Goal: Task Accomplishment & Management: Manage account settings

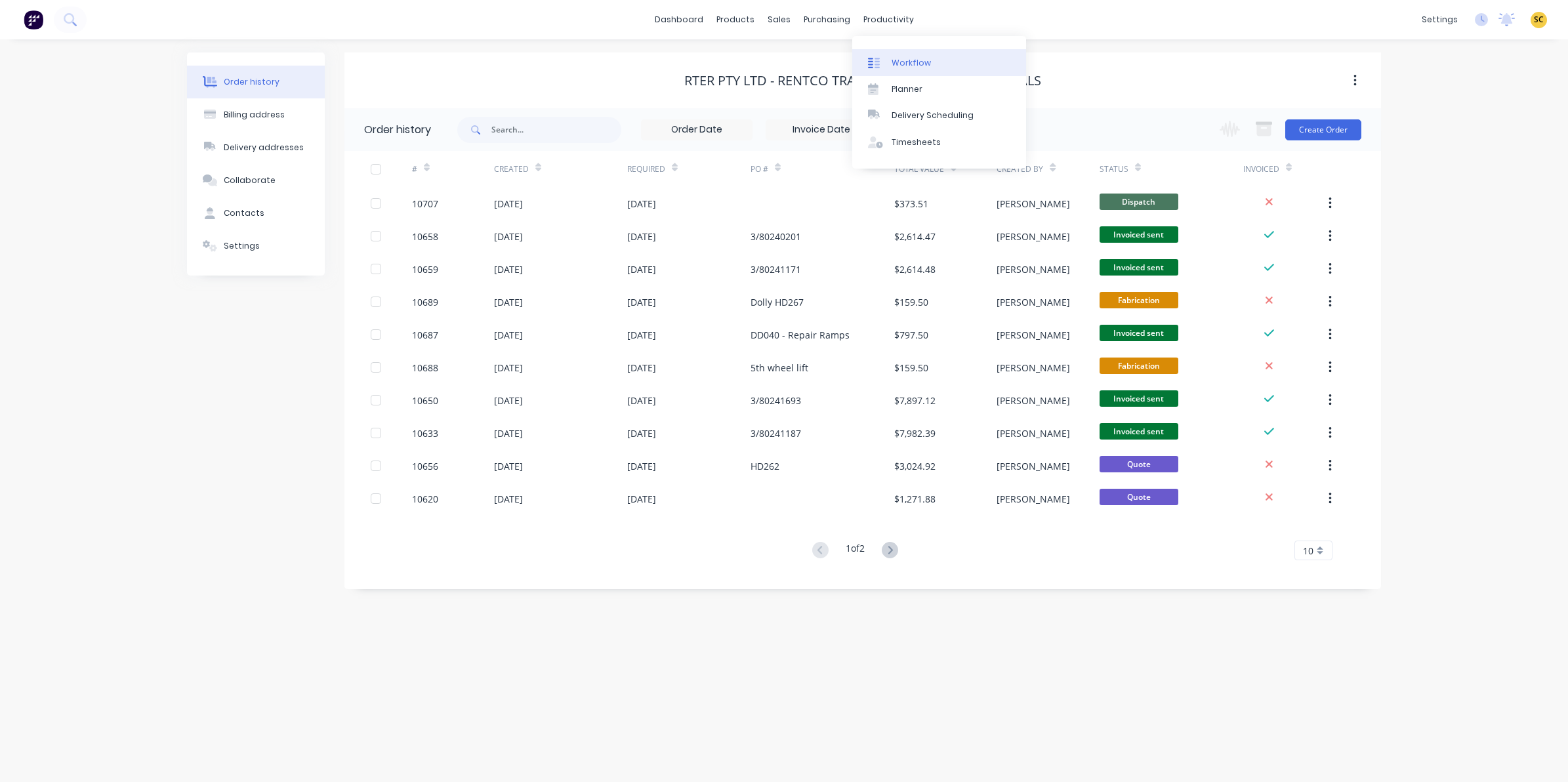
click at [892, 52] on link "Workflow" at bounding box center [939, 62] width 174 height 26
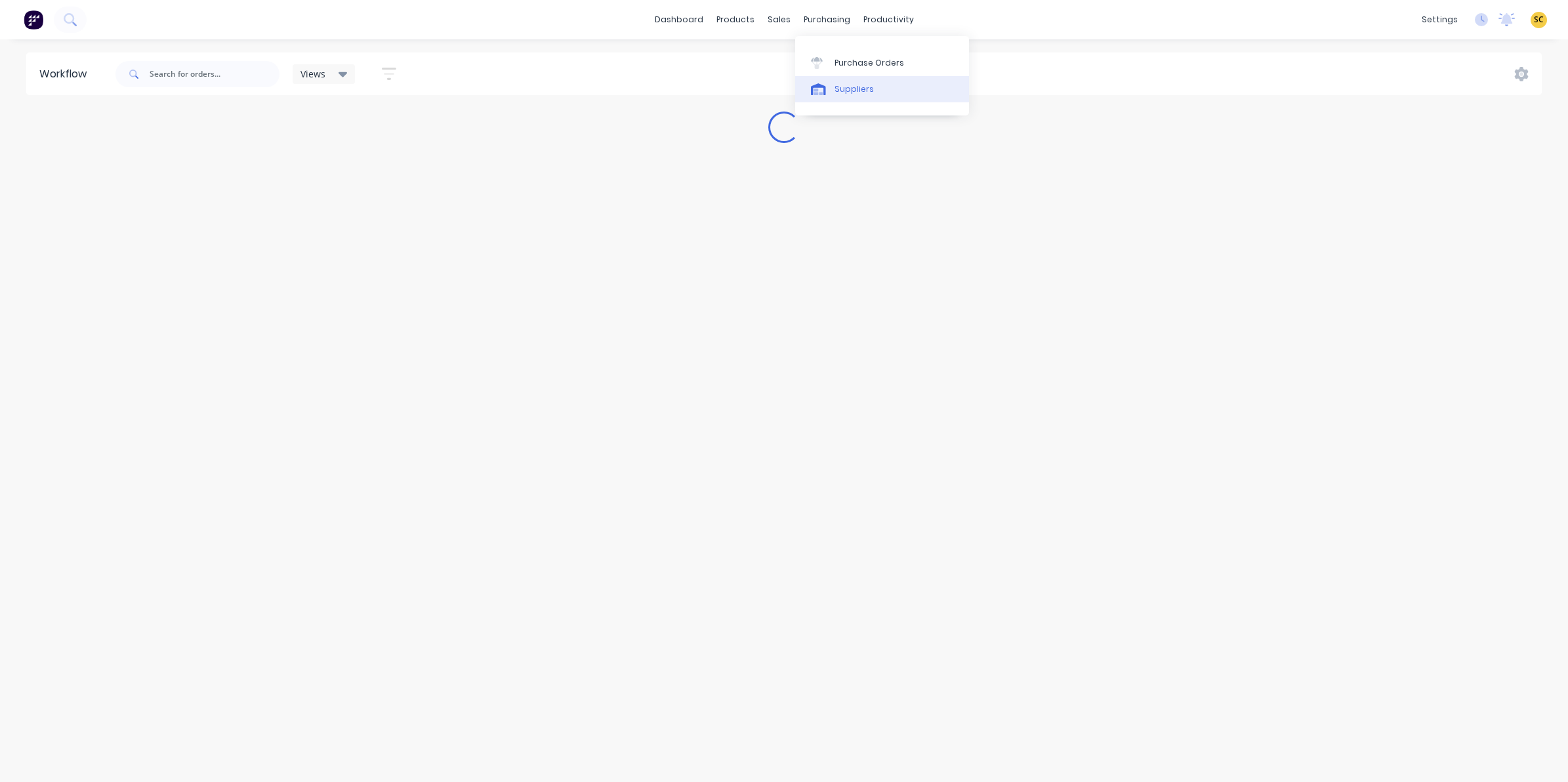
click at [872, 98] on link "Suppliers" at bounding box center [882, 89] width 174 height 26
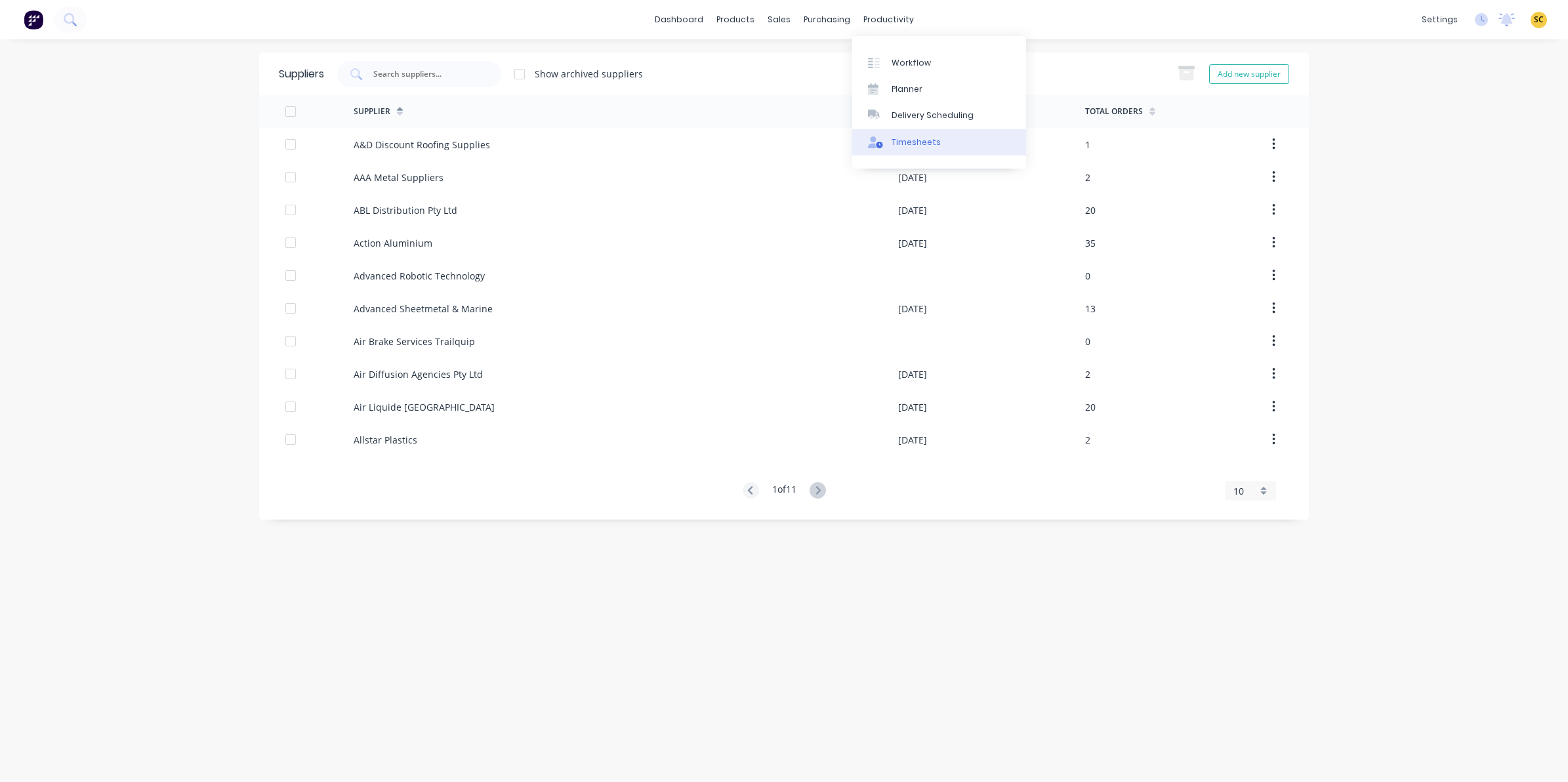
click at [929, 146] on div "Timesheets" at bounding box center [916, 142] width 49 height 12
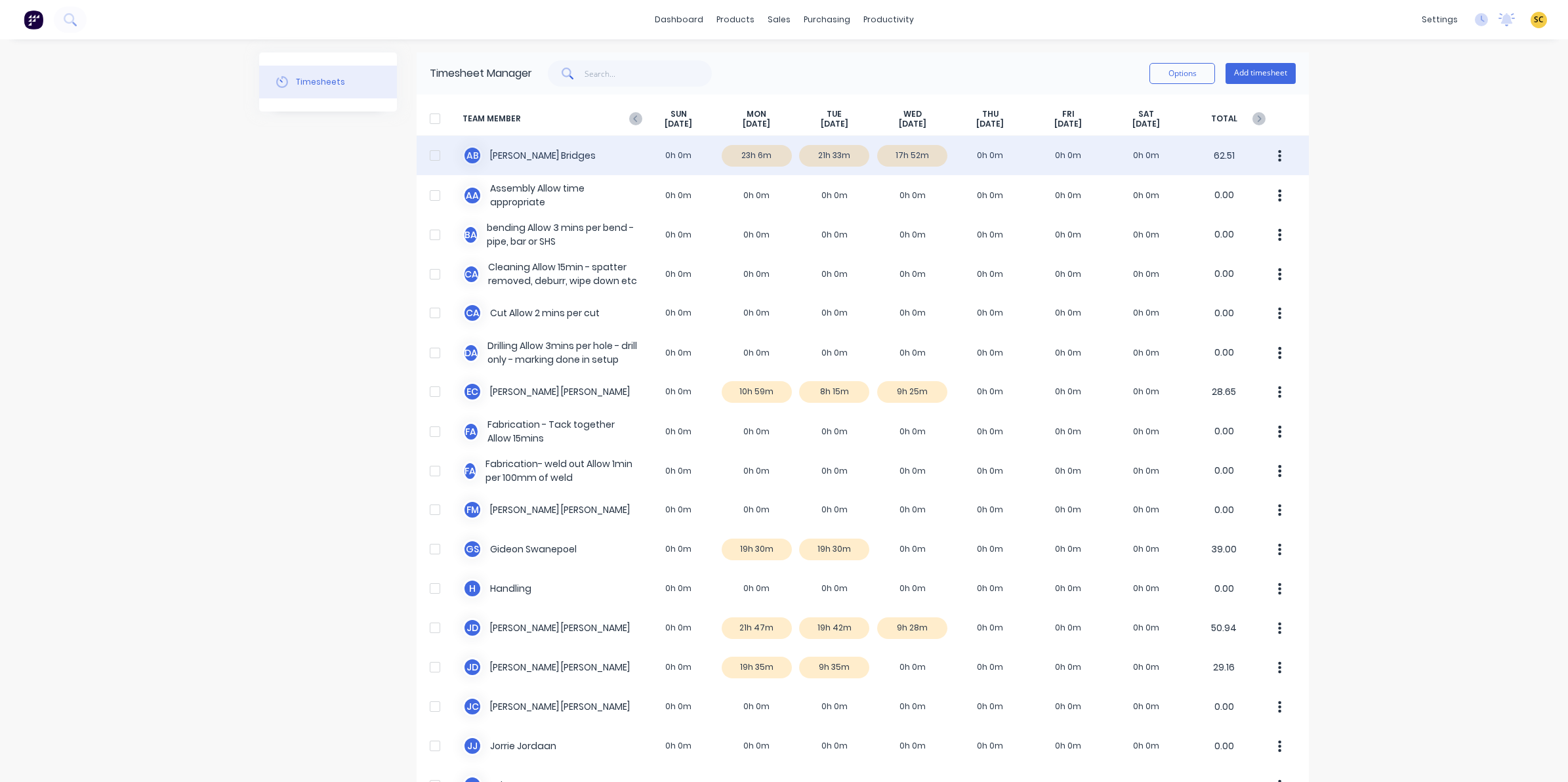
click at [906, 140] on div "A B [PERSON_NAME] 0h 0m 23h 6m 21h 33m 17h 52m 0h 0m 0h 0m 0h 0m 62.51" at bounding box center [862, 155] width 892 height 40
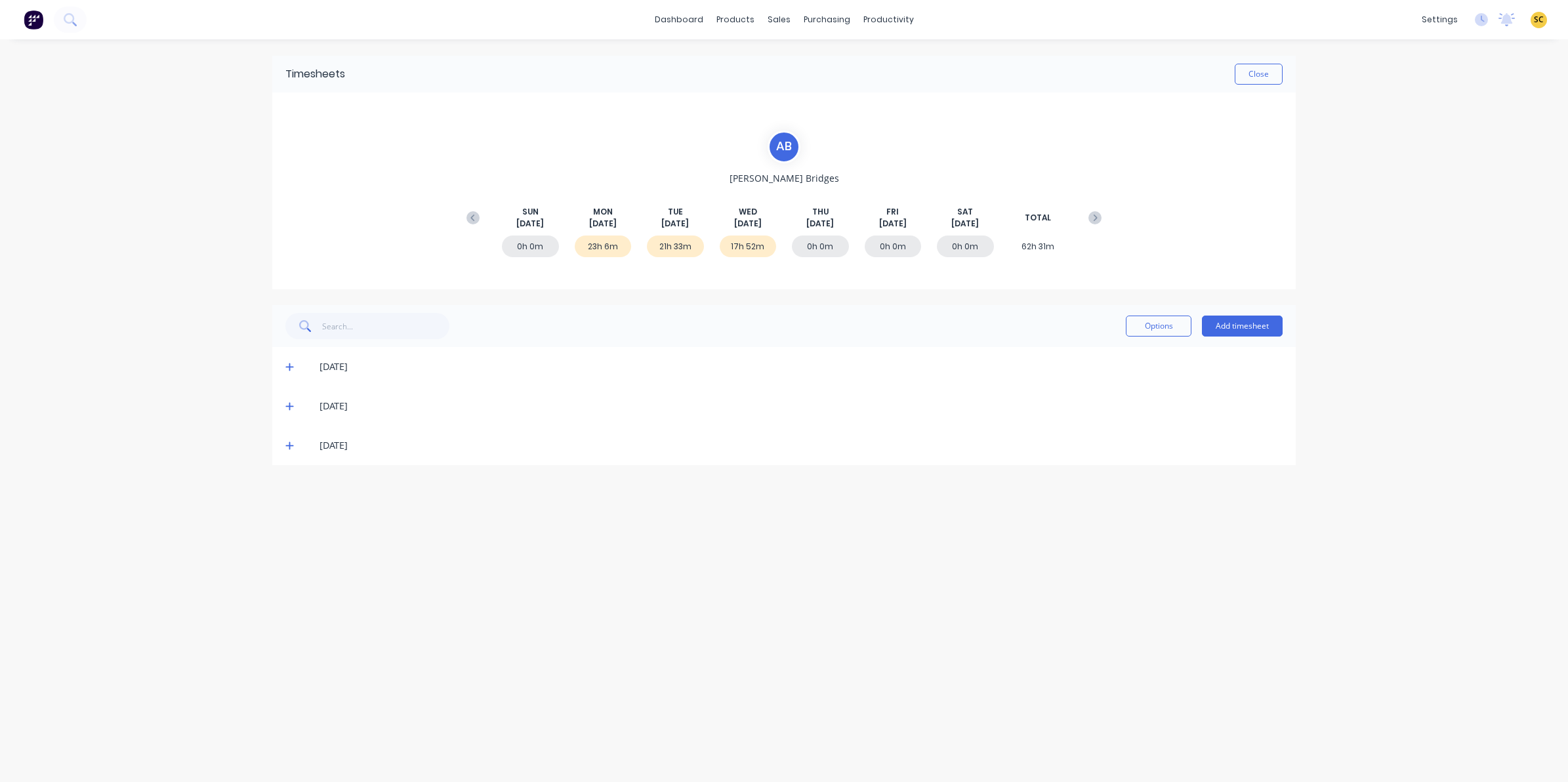
click at [290, 447] on icon at bounding box center [289, 446] width 9 height 10
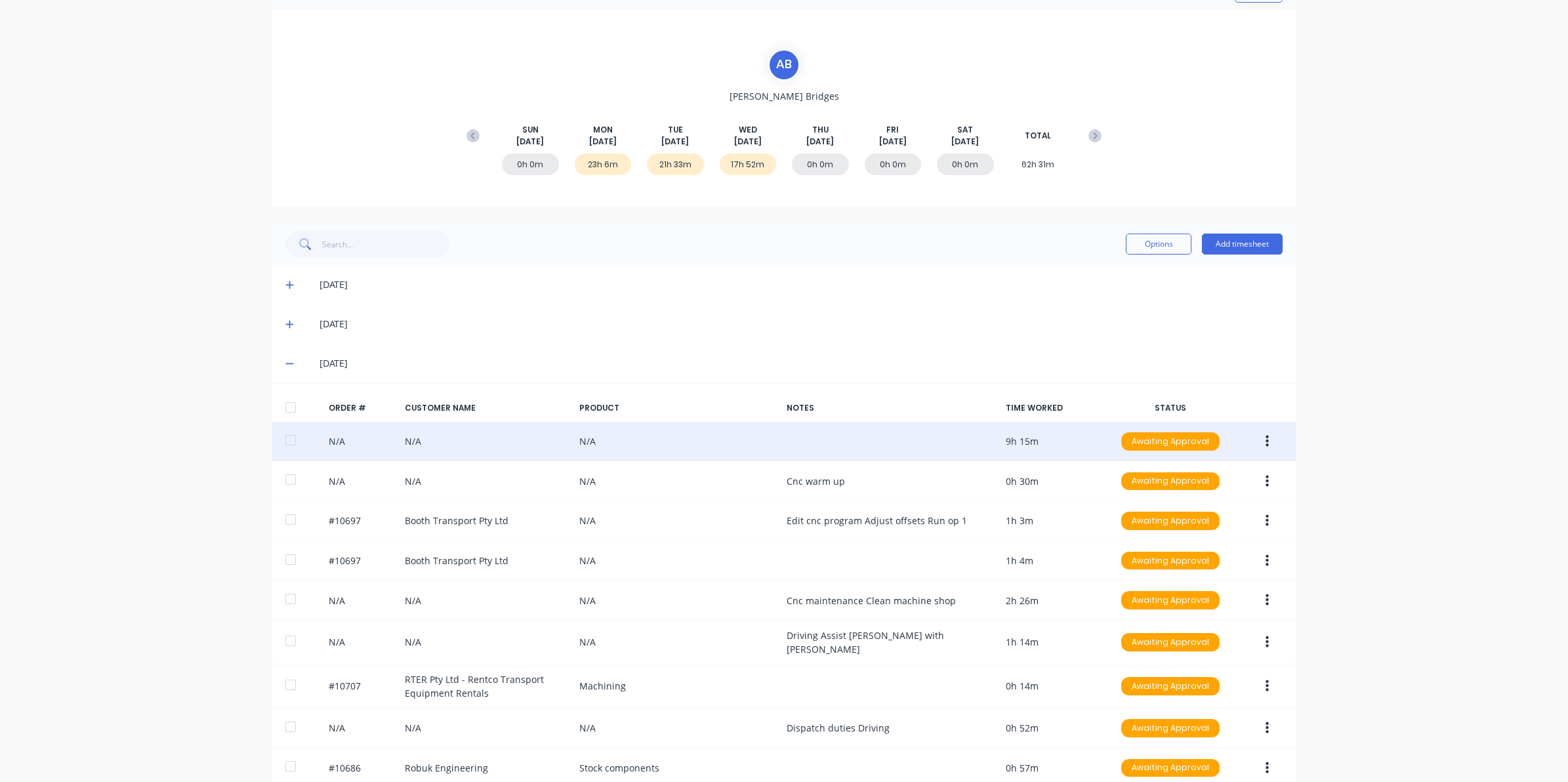
scroll to position [164, 0]
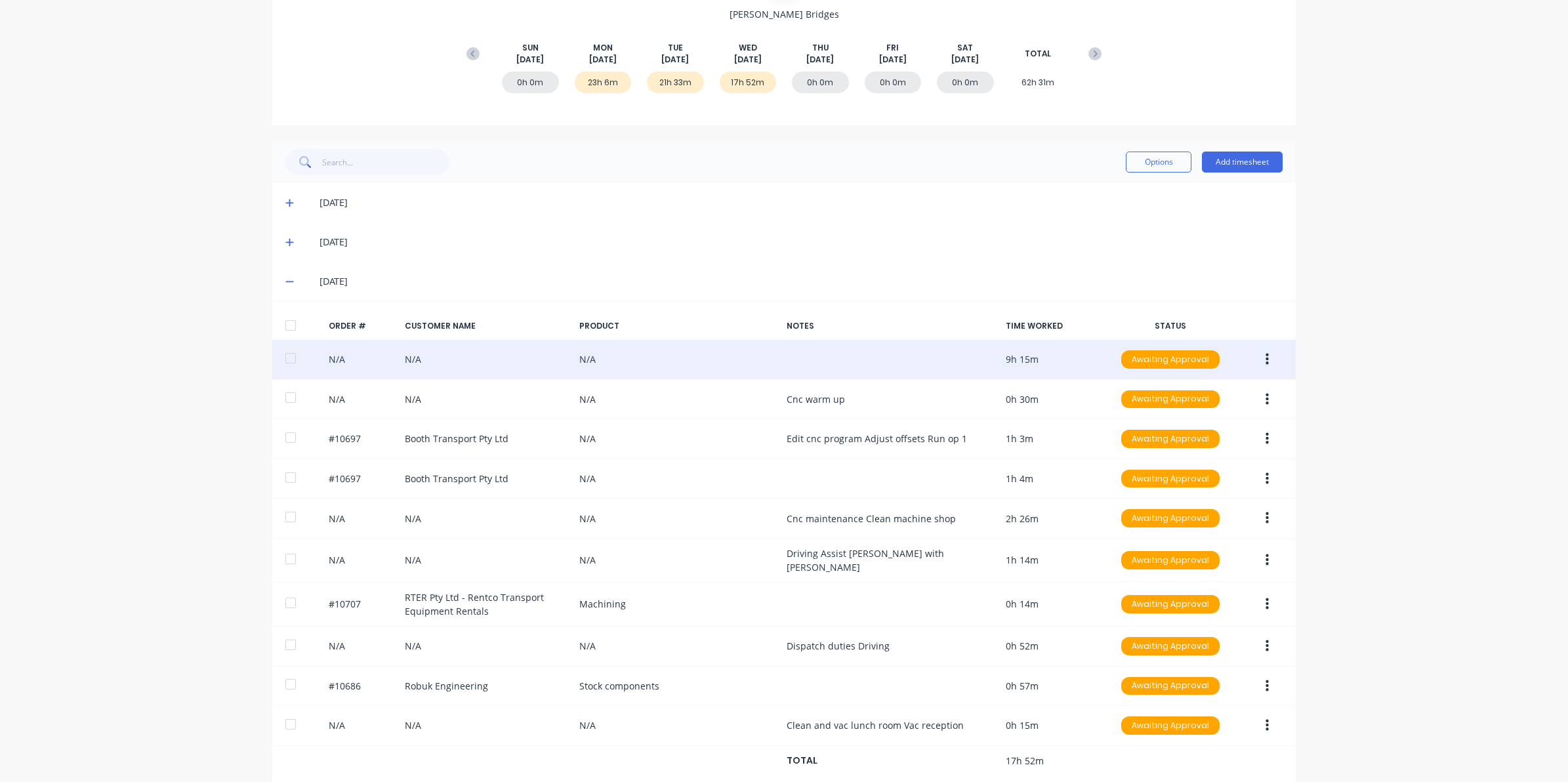
click at [1254, 362] on button "button" at bounding box center [1267, 359] width 31 height 24
click at [1192, 454] on div "Edit" at bounding box center [1220, 447] width 101 height 19
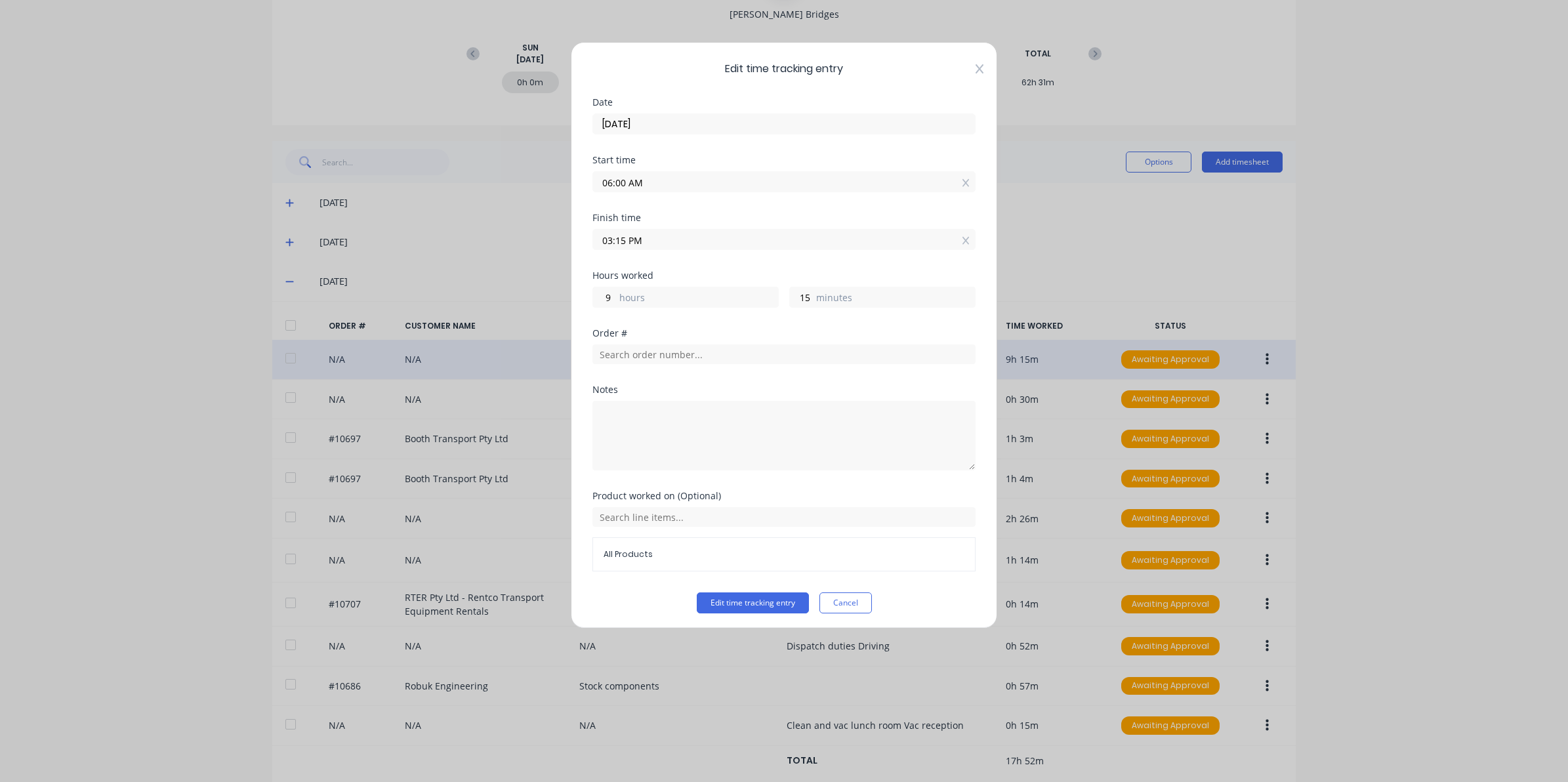
click at [976, 67] on icon at bounding box center [980, 69] width 8 height 10
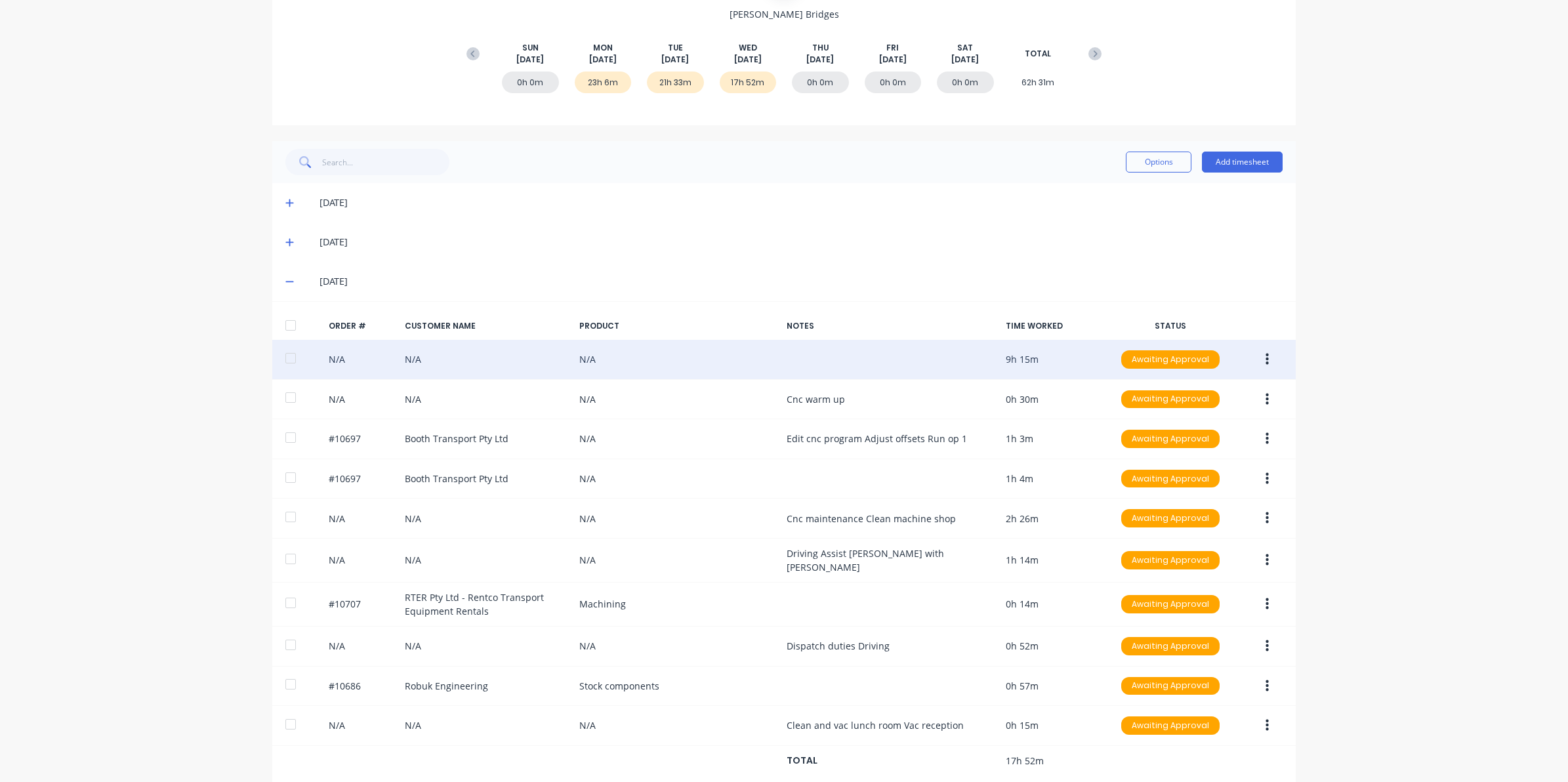
scroll to position [0, 0]
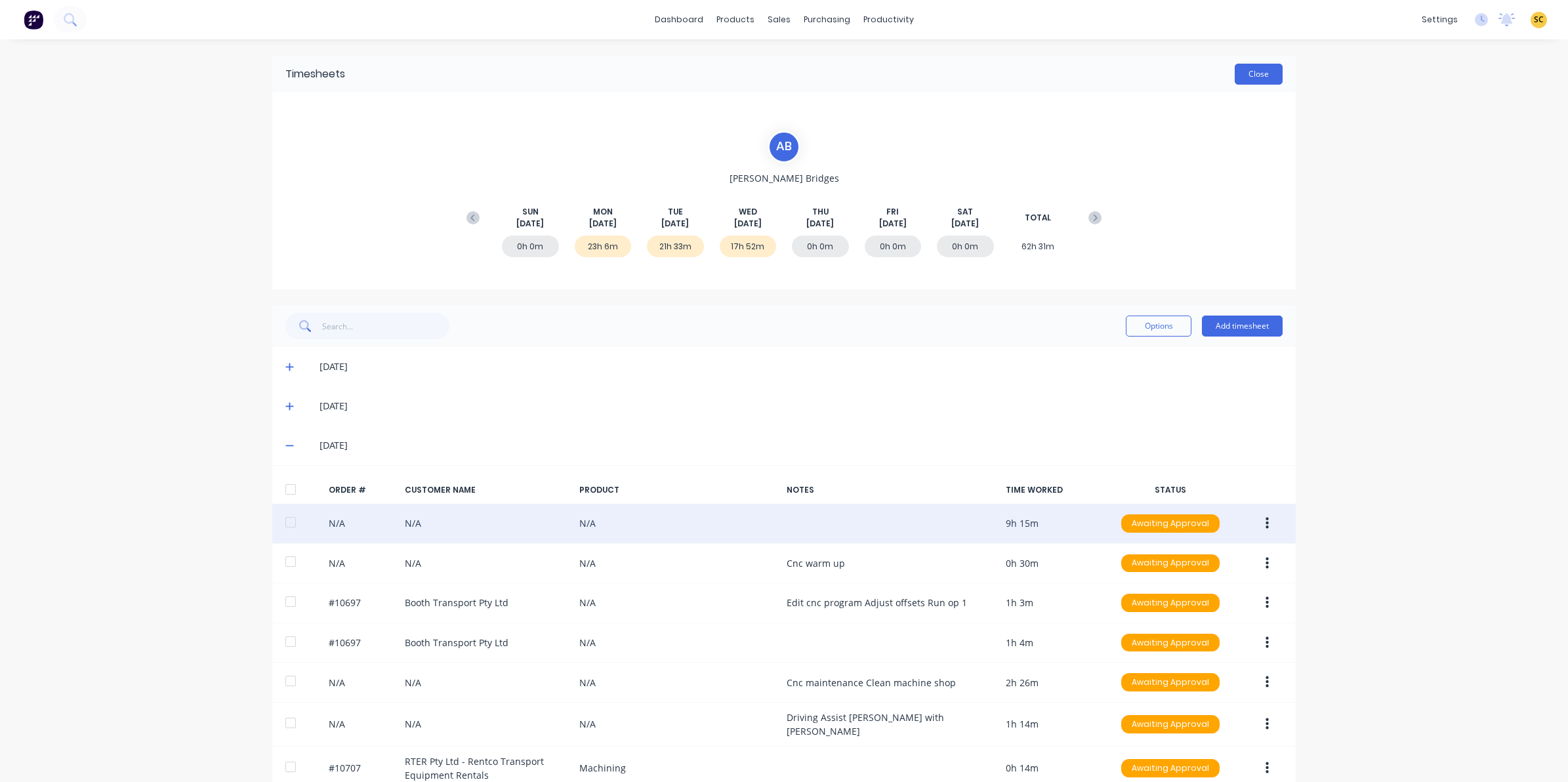
click at [1268, 79] on button "Close" at bounding box center [1259, 74] width 48 height 21
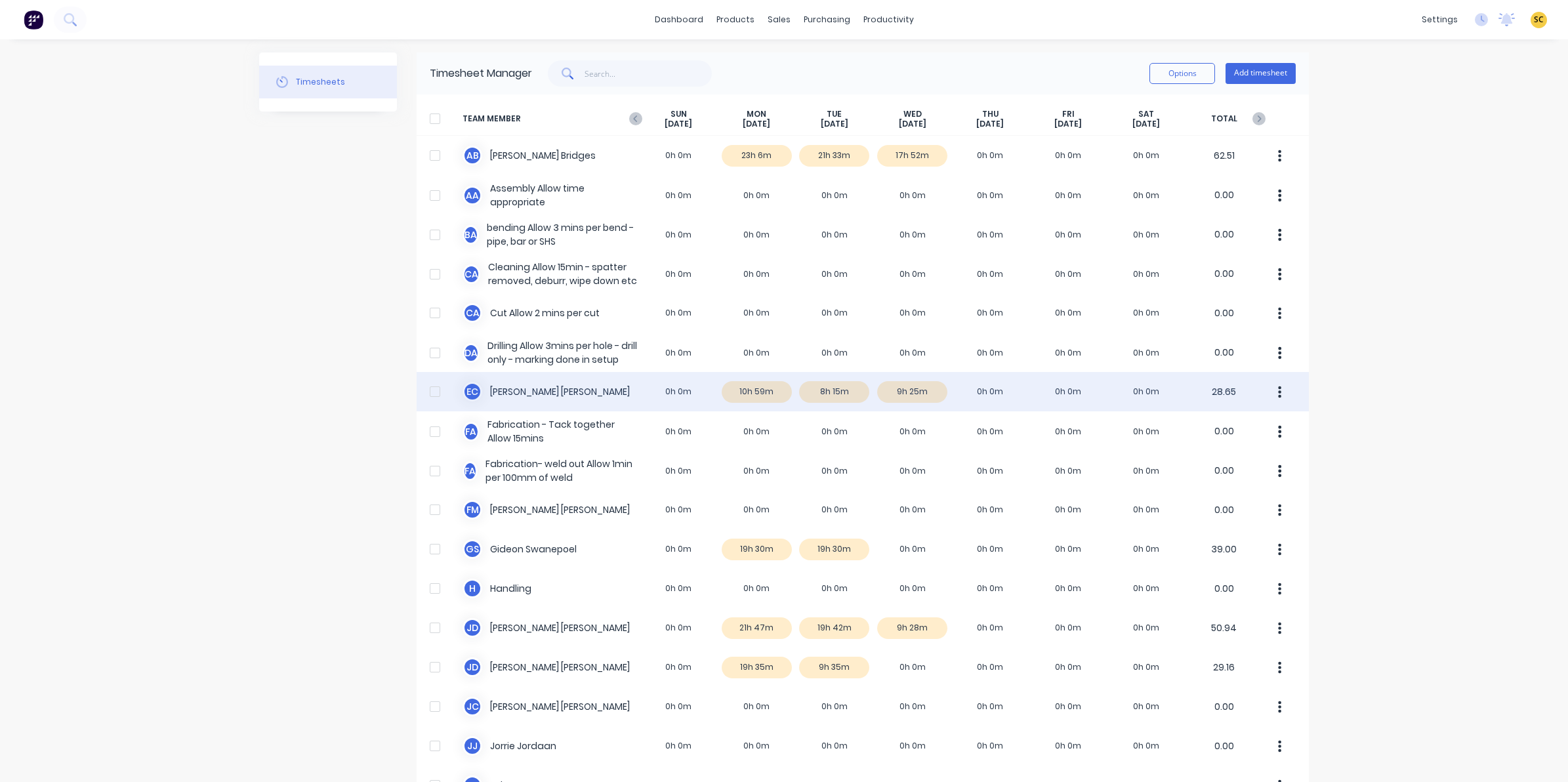
click at [913, 388] on div "E C [PERSON_NAME] 0h 0m 10h 59m 8h 15m 9h 25m 0h 0m 0h 0m 0h 0m 28.65" at bounding box center [862, 392] width 892 height 40
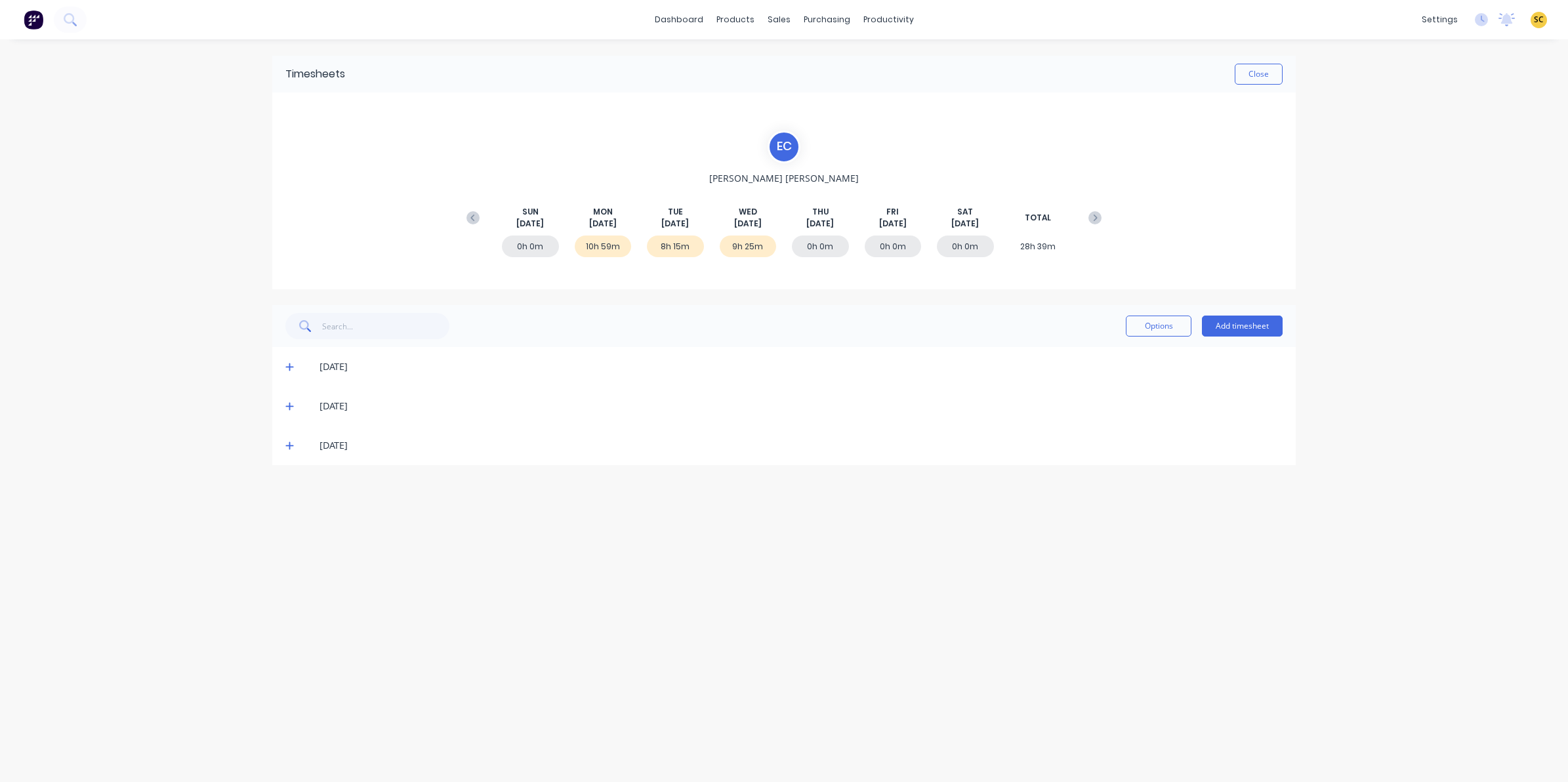
click at [289, 450] on icon at bounding box center [289, 446] width 9 height 10
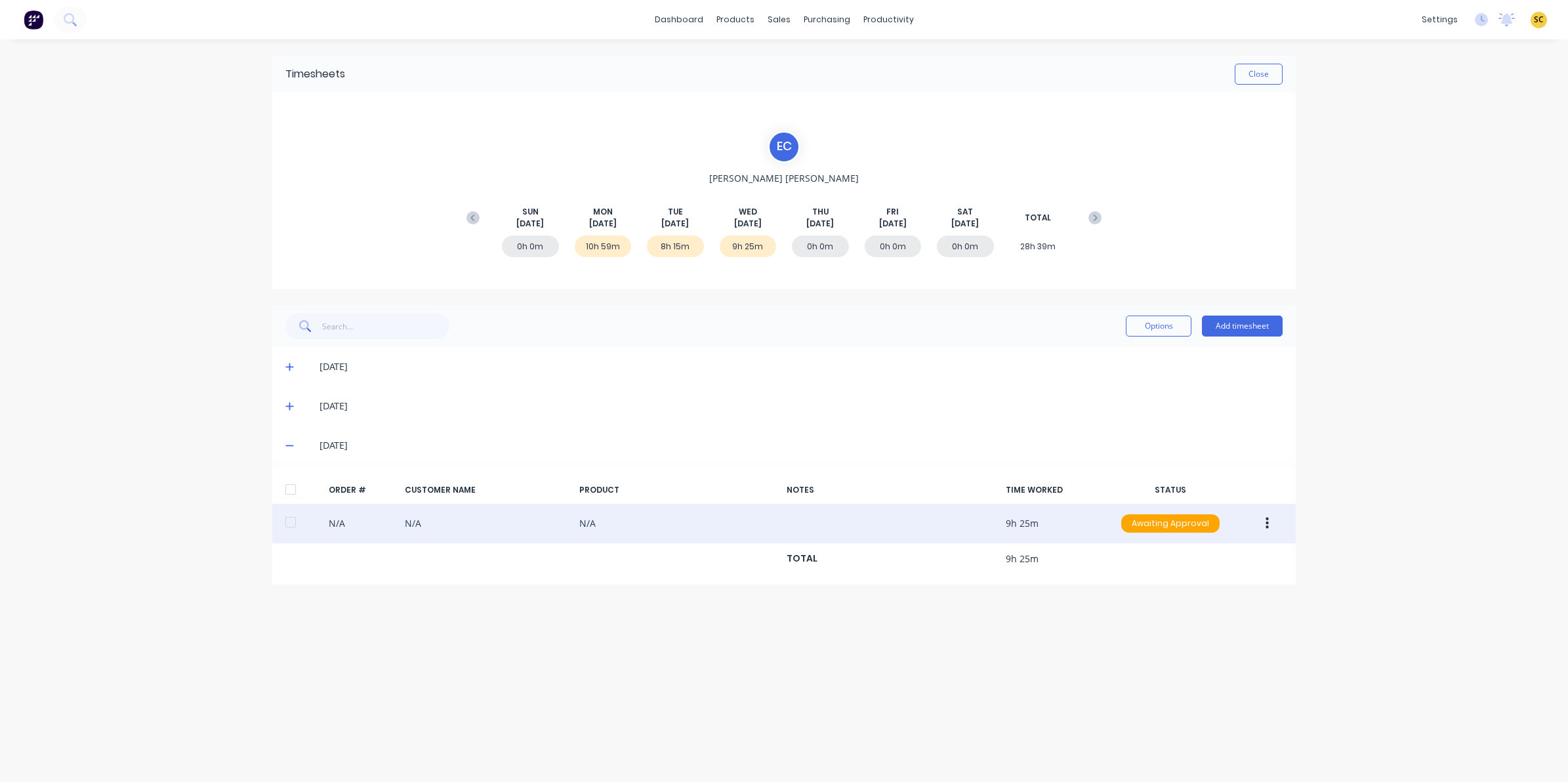
click at [1263, 526] on button "button" at bounding box center [1267, 523] width 31 height 24
click at [1182, 609] on div "Edit" at bounding box center [1220, 611] width 101 height 19
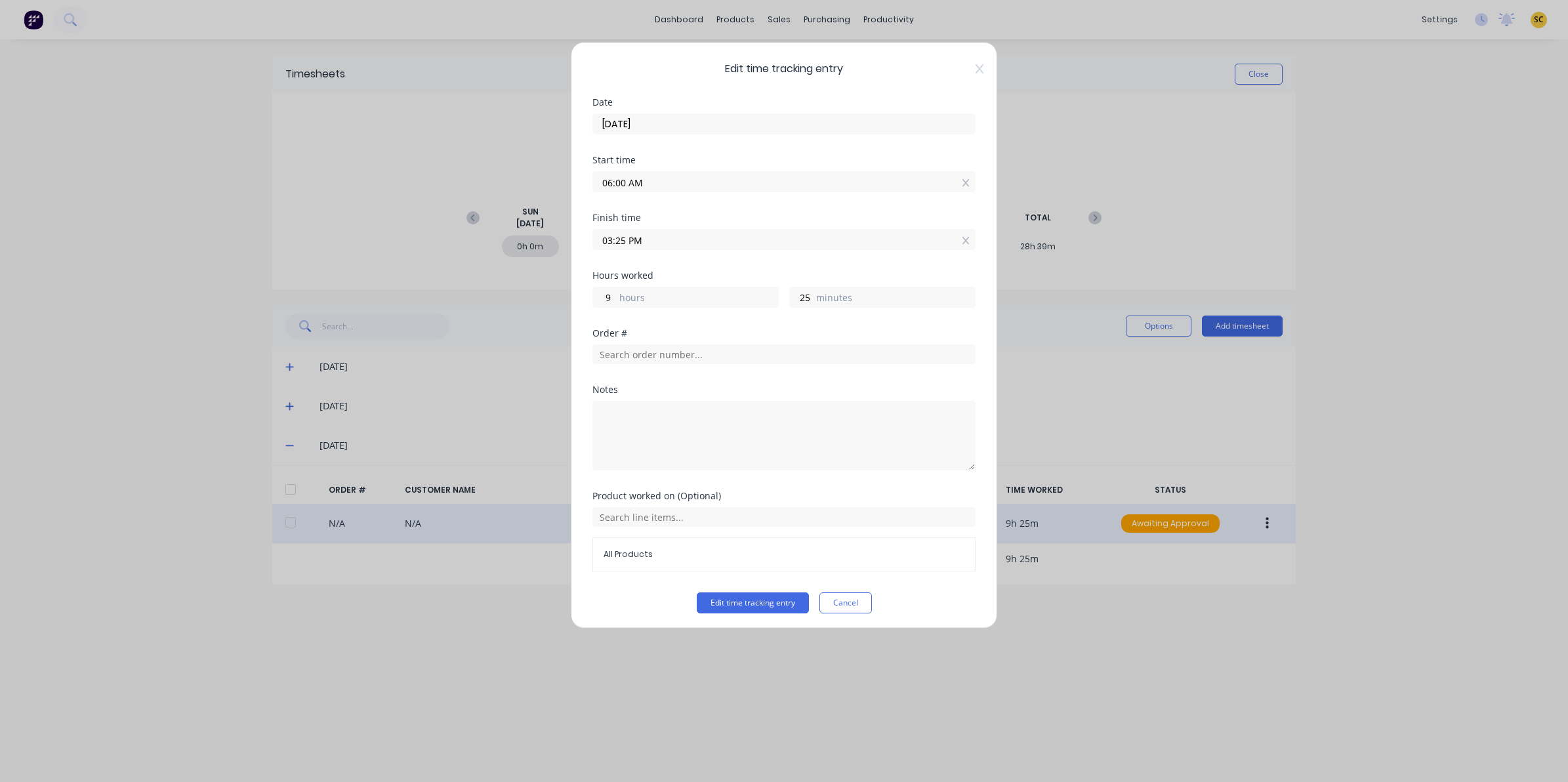
click at [959, 63] on span "Edit time tracking entry" at bounding box center [784, 69] width 383 height 16
click at [976, 70] on icon at bounding box center [980, 69] width 8 height 10
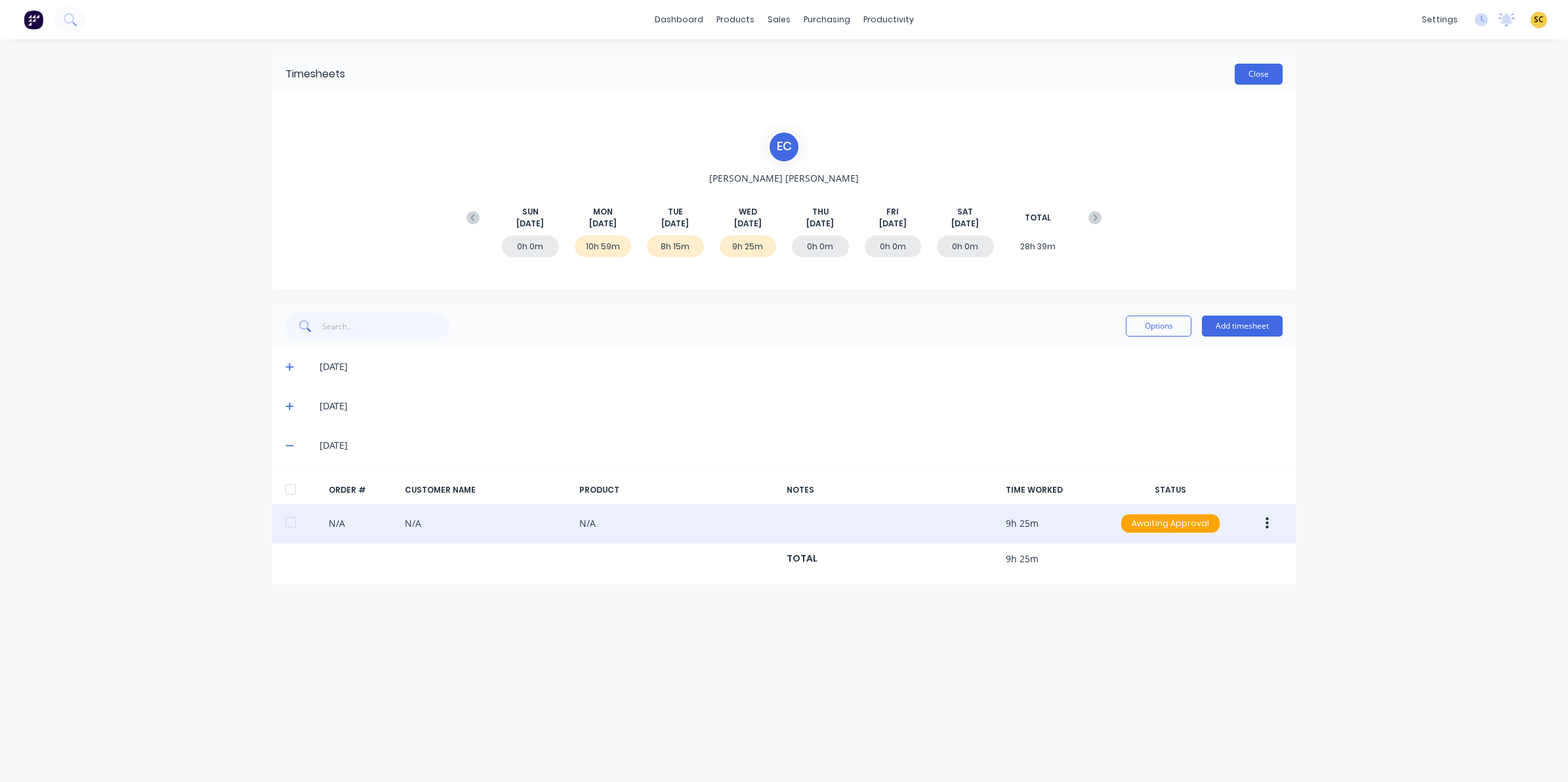
click at [1277, 72] on button "Close" at bounding box center [1259, 74] width 48 height 21
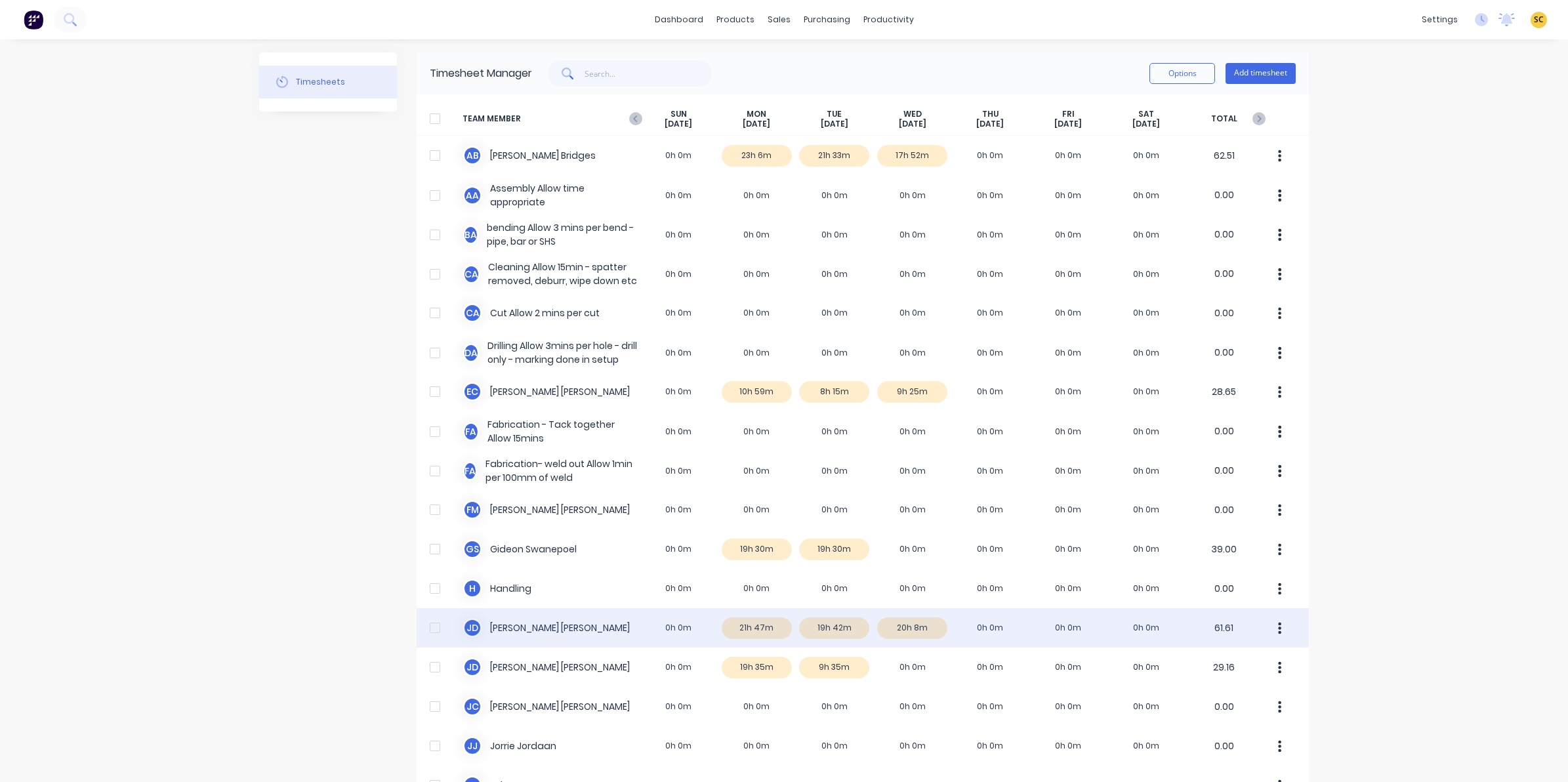
click at [930, 632] on div "[PERSON_NAME] 0h 0m 21h 47m 19h 42m 20h 8m 0h 0m 0h 0m 0h 0m 61.61" at bounding box center [862, 628] width 892 height 40
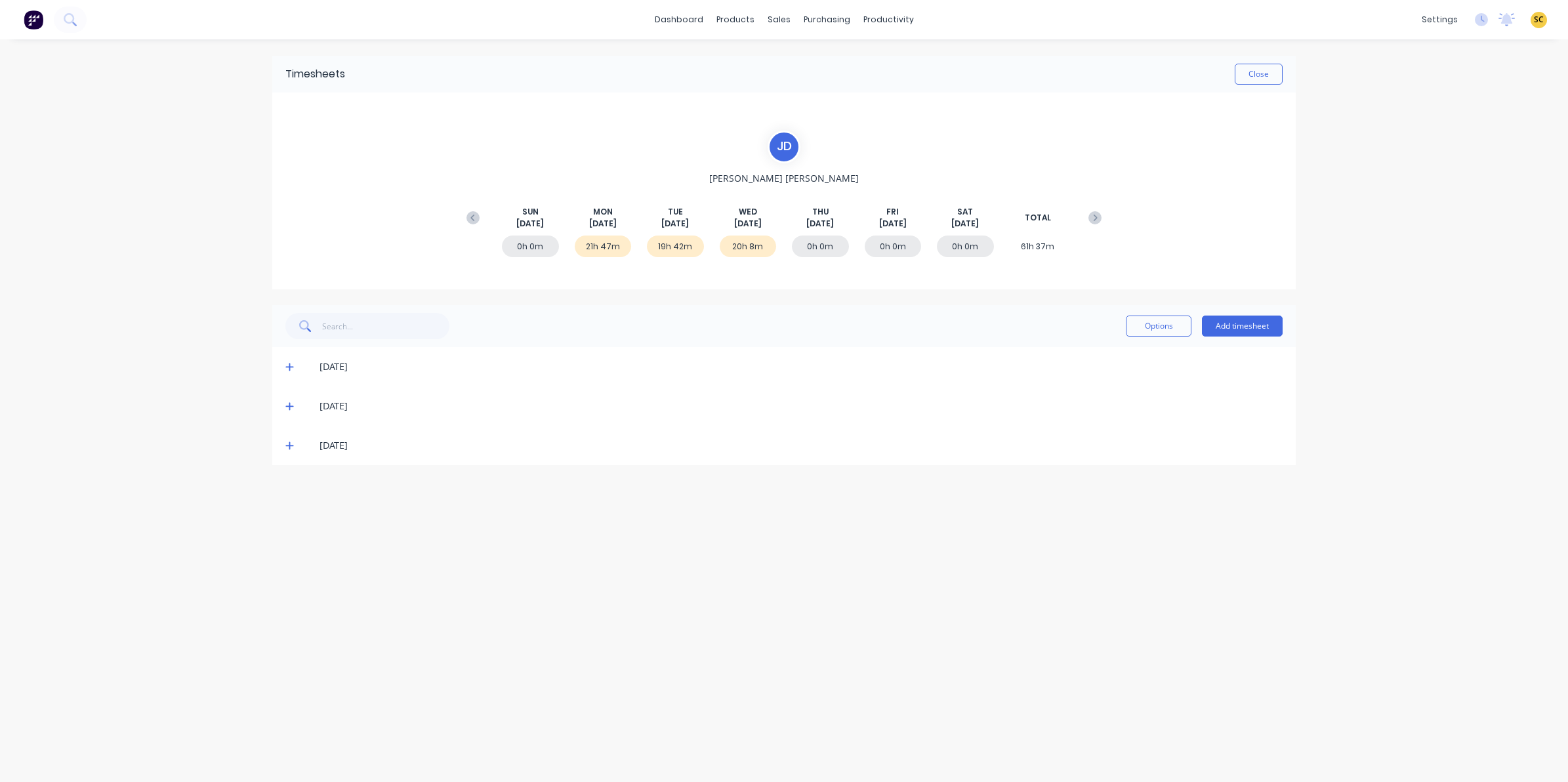
click at [293, 446] on icon at bounding box center [289, 446] width 9 height 10
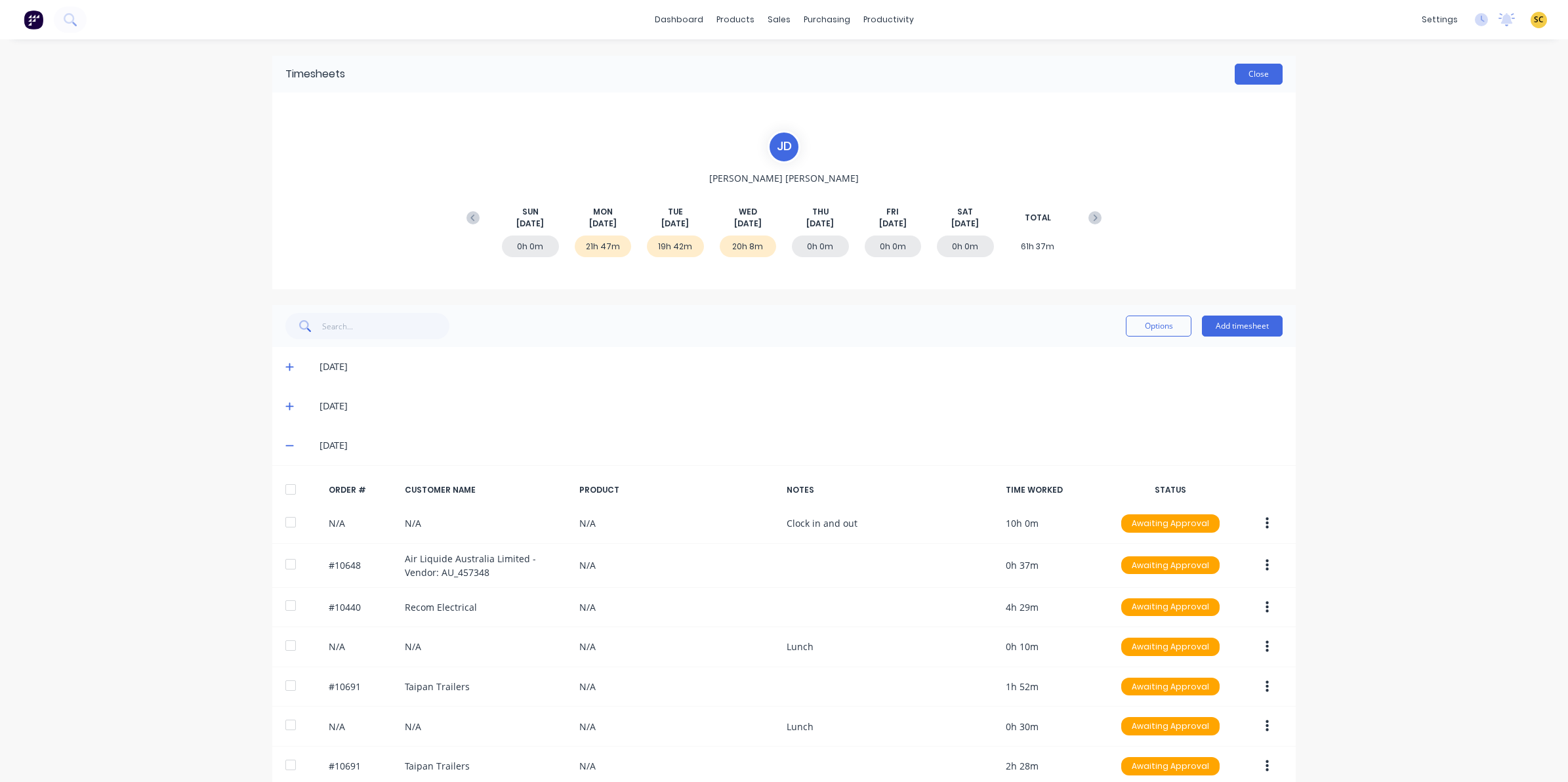
click at [1236, 76] on button "Close" at bounding box center [1259, 74] width 48 height 21
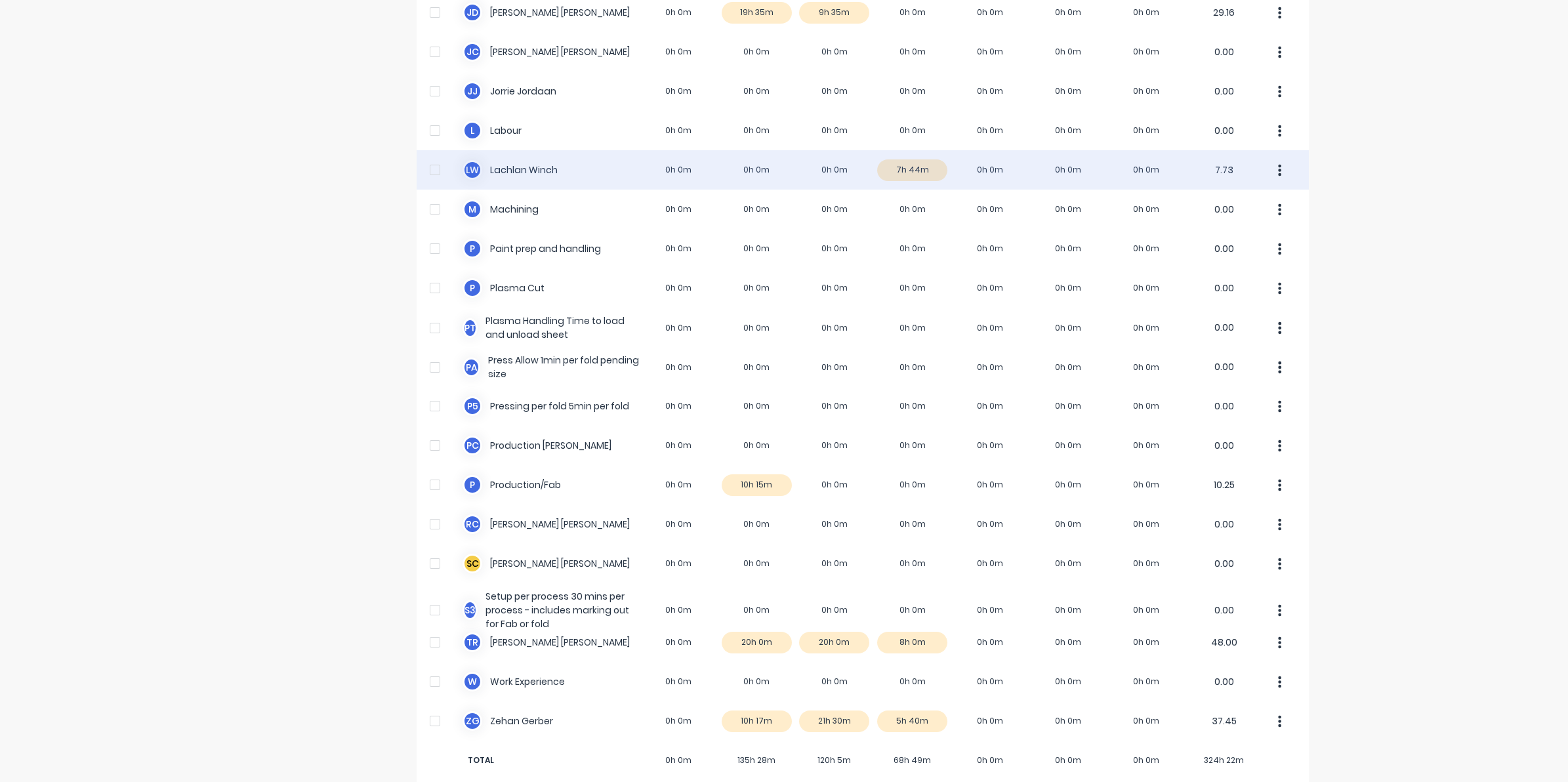
scroll to position [656, 0]
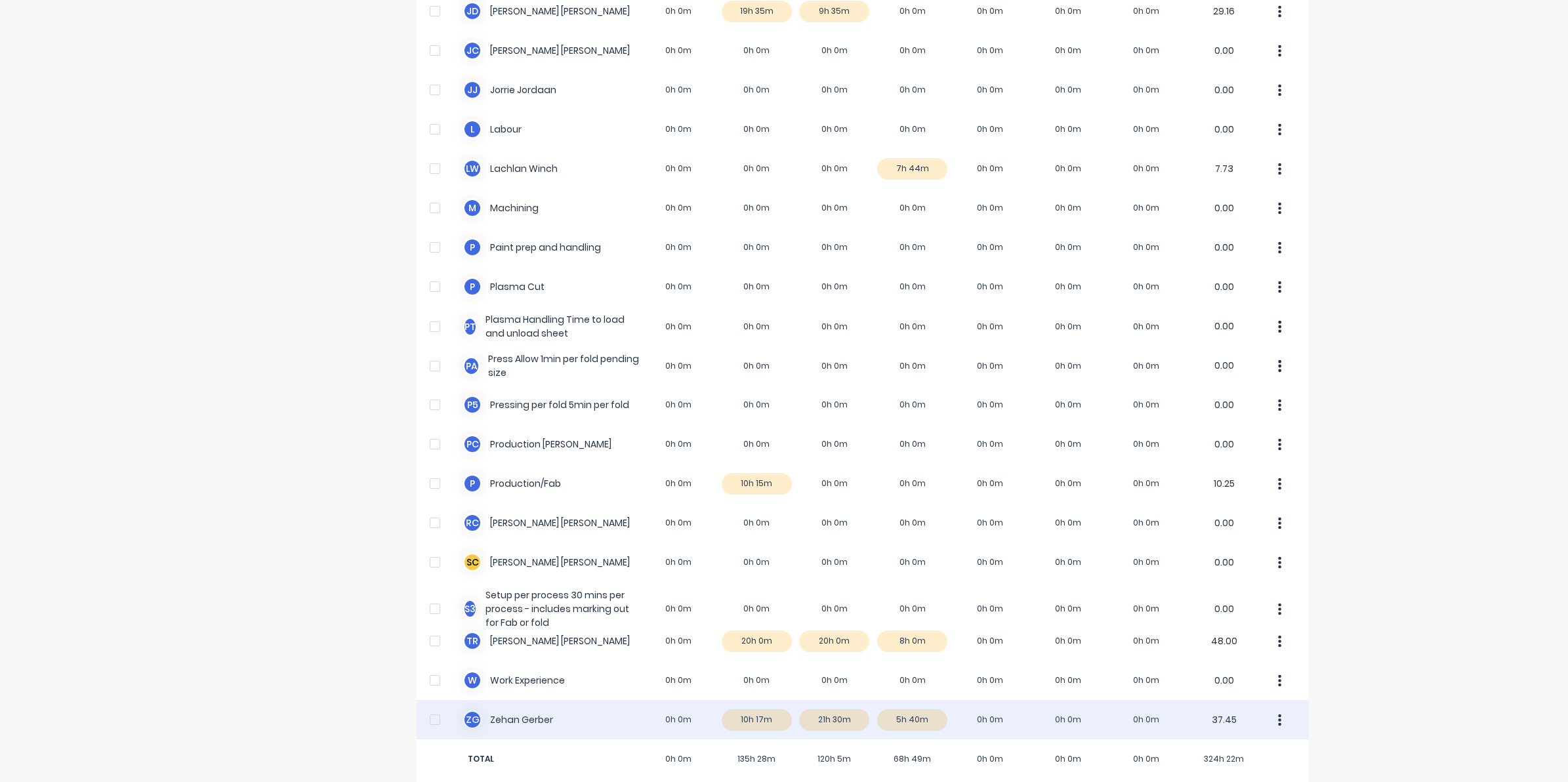
click at [926, 723] on div "Z G [PERSON_NAME] 0h 0m 10h 17m 21h 30m 5h 40m 0h 0m 0h 0m 0h 0m 37.45" at bounding box center [862, 720] width 892 height 40
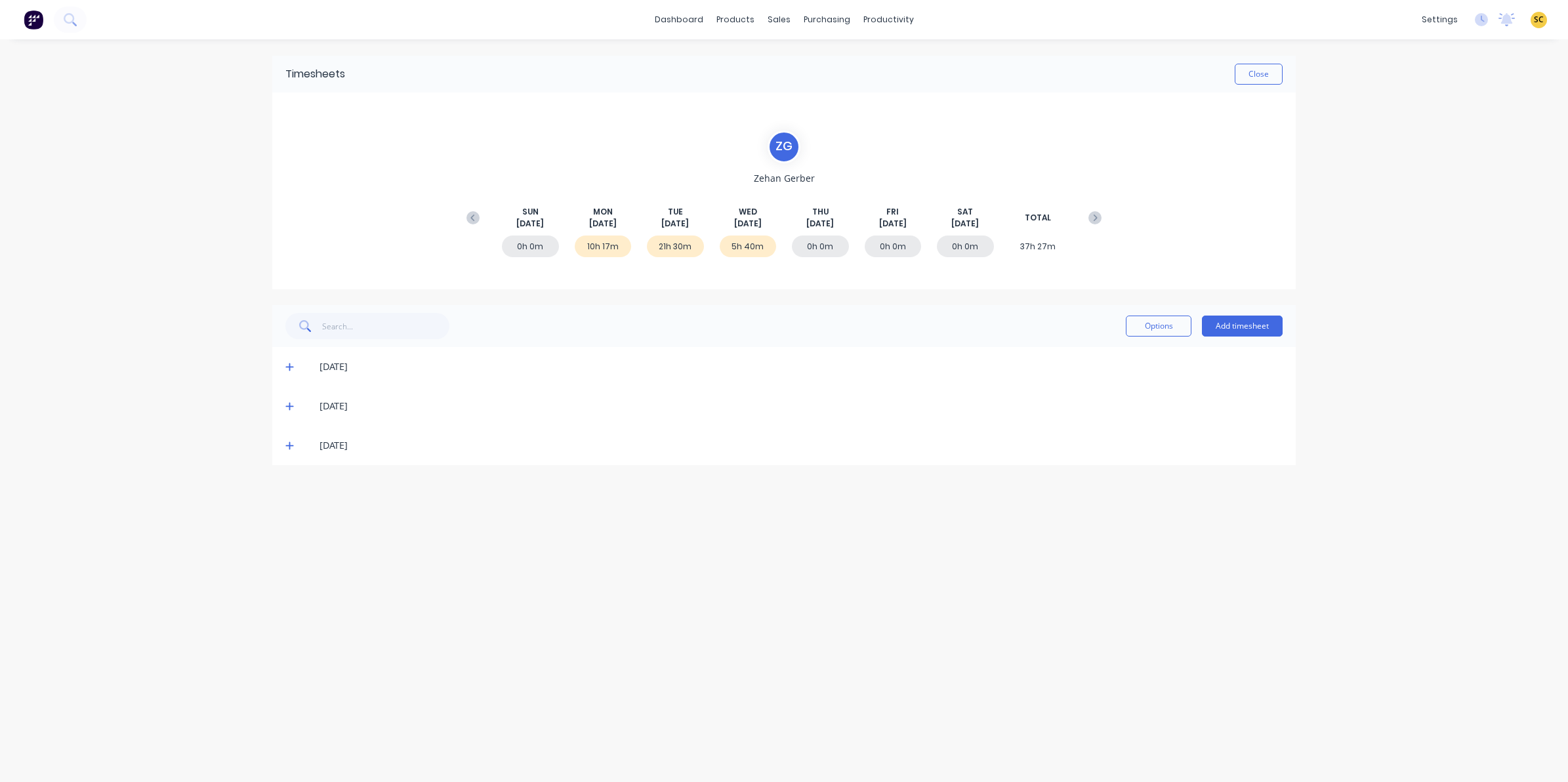
click at [290, 450] on icon at bounding box center [289, 446] width 9 height 10
click at [1274, 63] on button "Close" at bounding box center [1259, 74] width 48 height 21
